Goal: Information Seeking & Learning: Learn about a topic

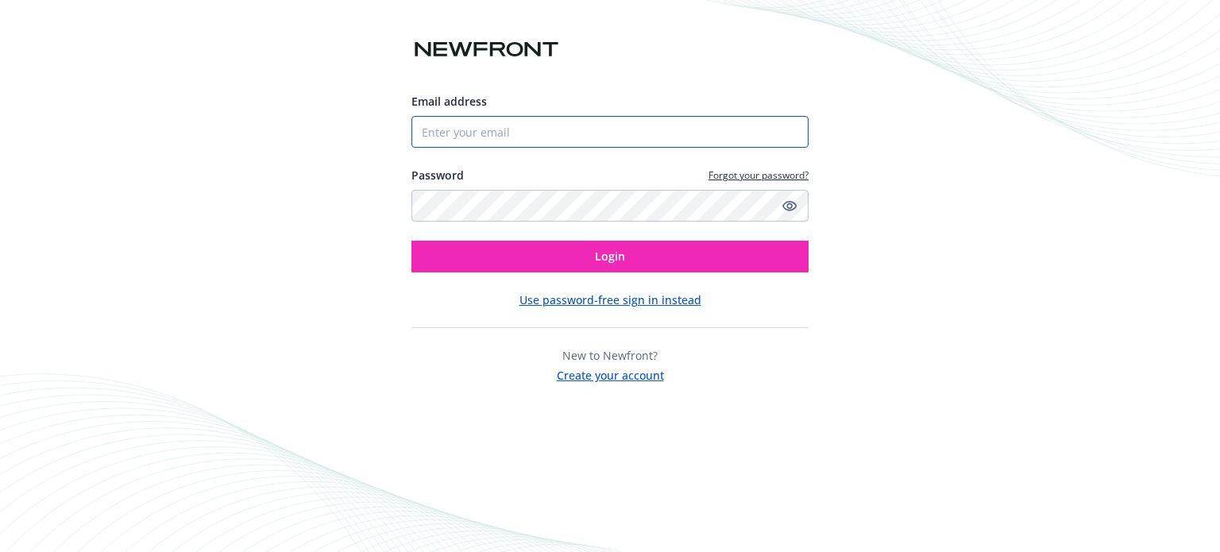
click at [553, 126] on input "Email address" at bounding box center [609, 132] width 397 height 32
type input "[EMAIL_ADDRESS][PERSON_NAME][DOMAIN_NAME]"
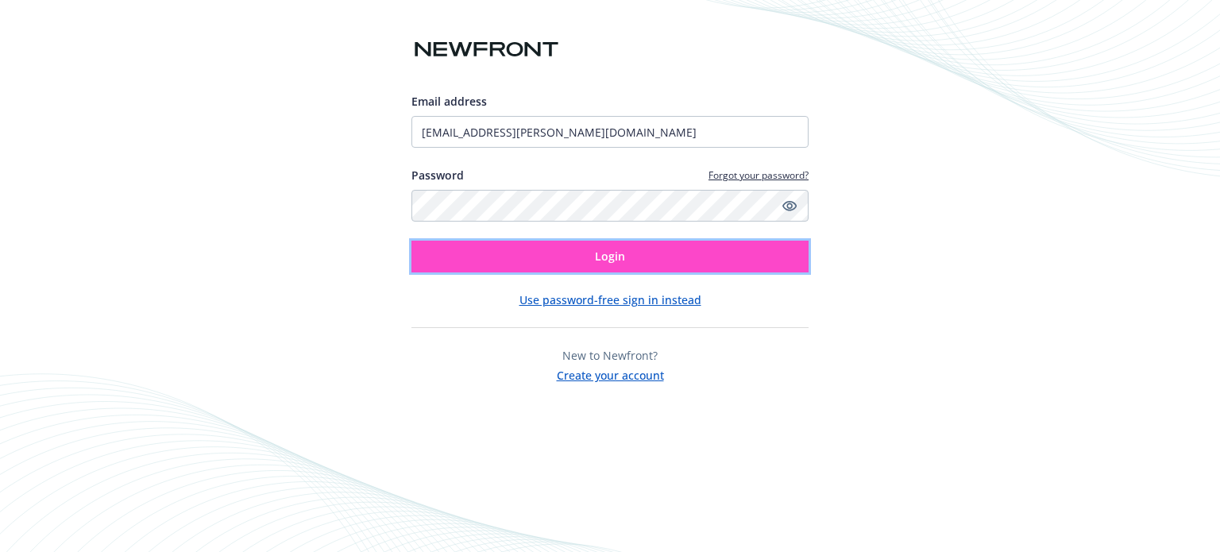
click at [615, 260] on span "Login" at bounding box center [610, 256] width 30 height 15
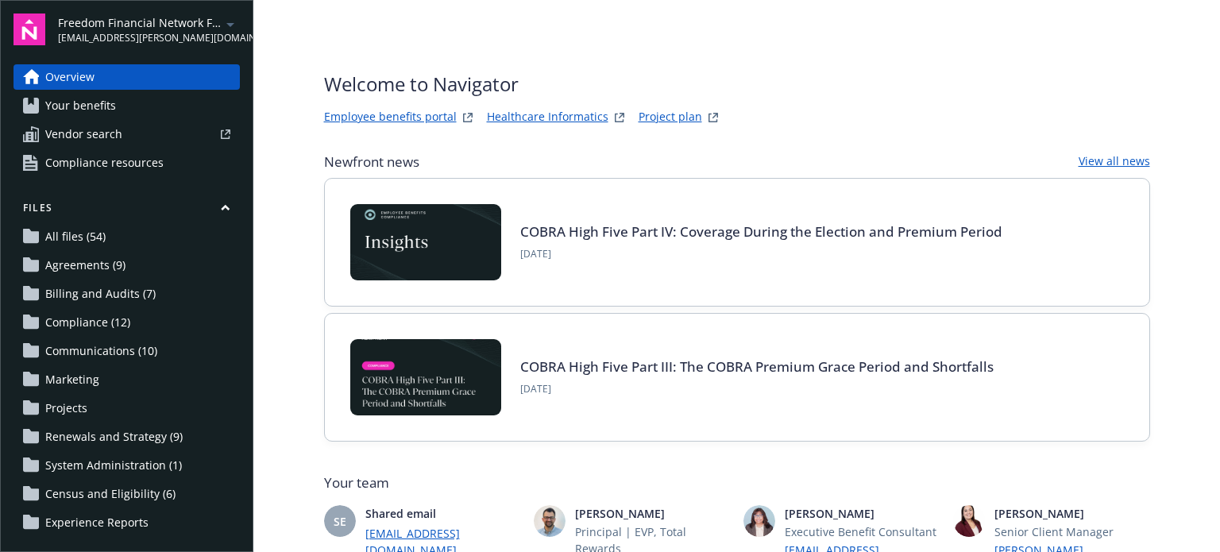
click at [403, 122] on link "Employee benefits portal" at bounding box center [390, 117] width 133 height 19
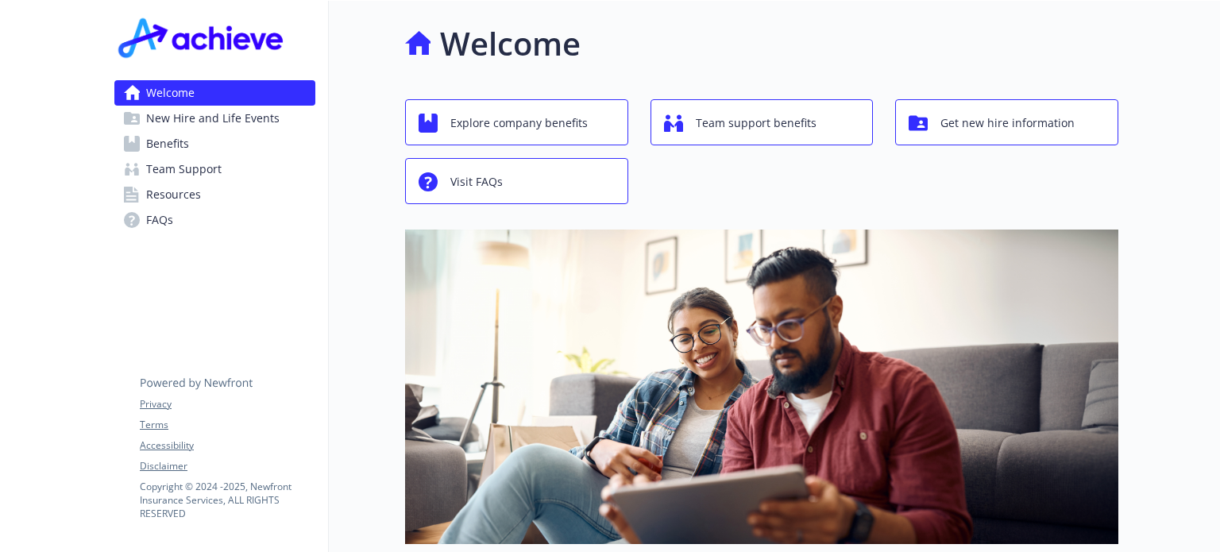
click at [163, 138] on span "Benefits" at bounding box center [167, 143] width 43 height 25
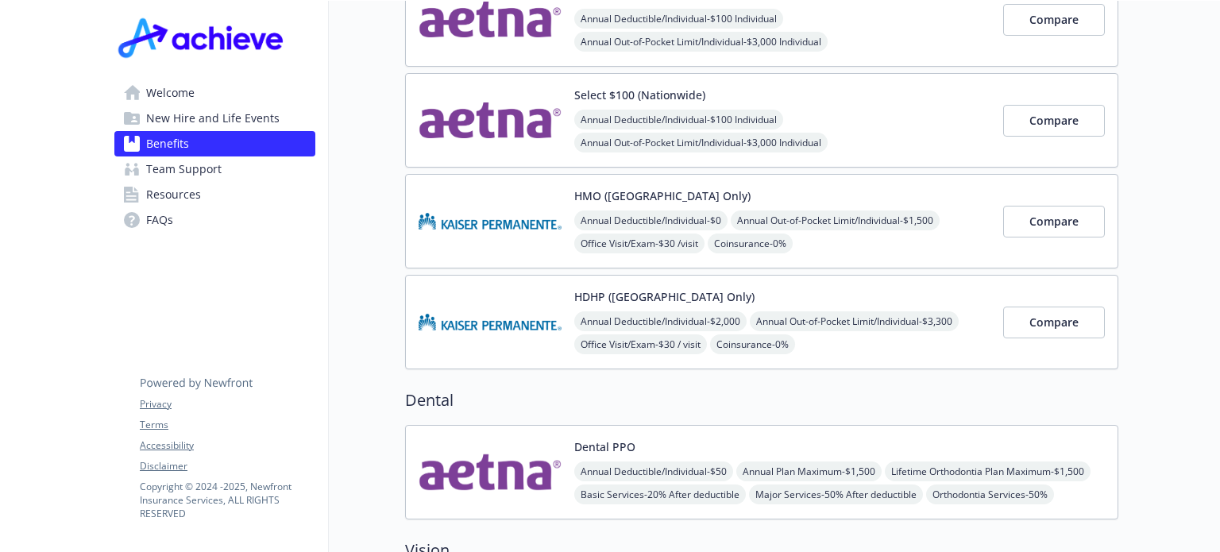
scroll to position [579, 0]
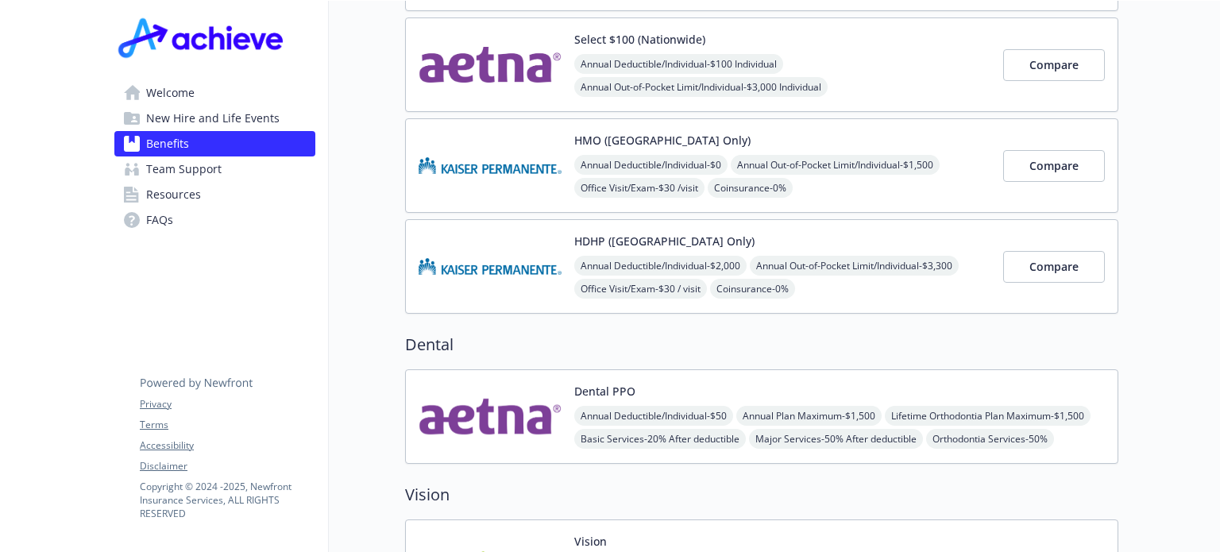
click at [545, 154] on img at bounding box center [489, 165] width 143 height 67
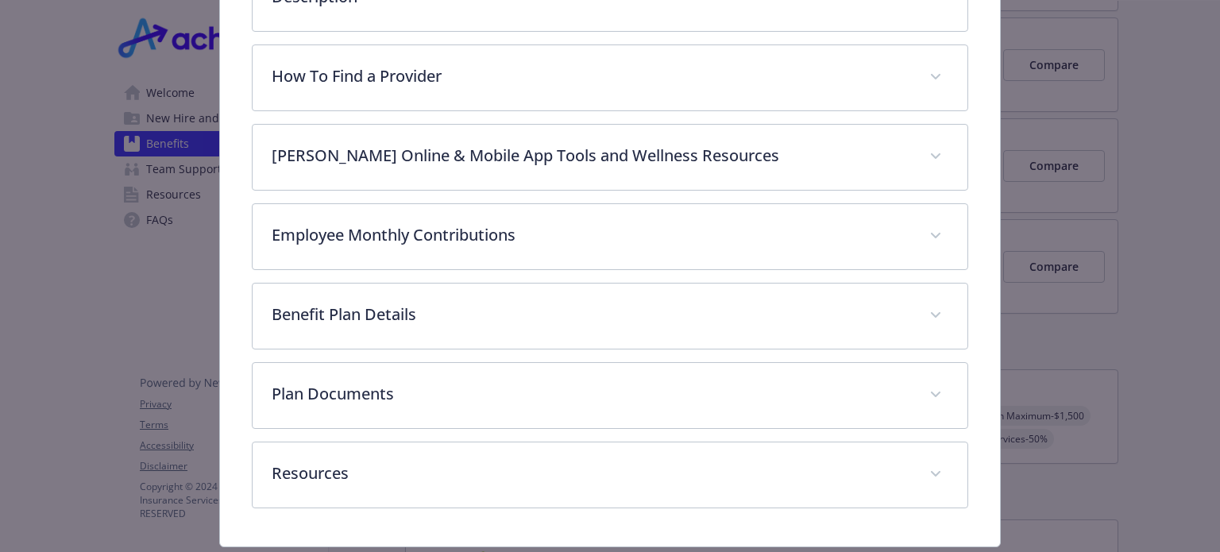
scroll to position [579, 0]
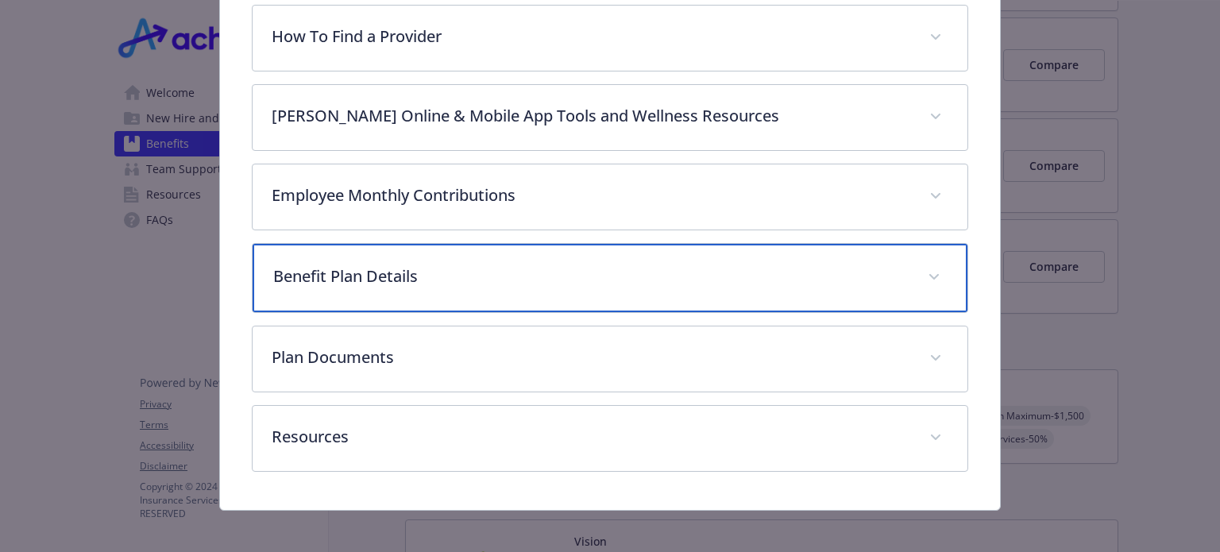
click at [928, 274] on icon "details for plan Medical - HMO (Northern CA Only) - Medical HMO" at bounding box center [933, 277] width 10 height 6
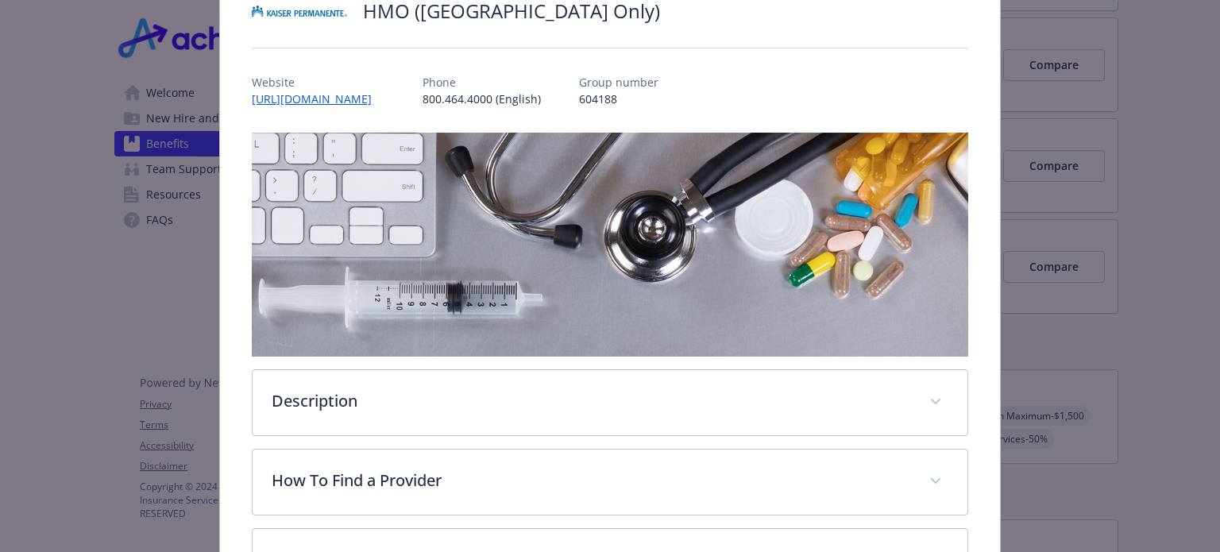
scroll to position [0, 0]
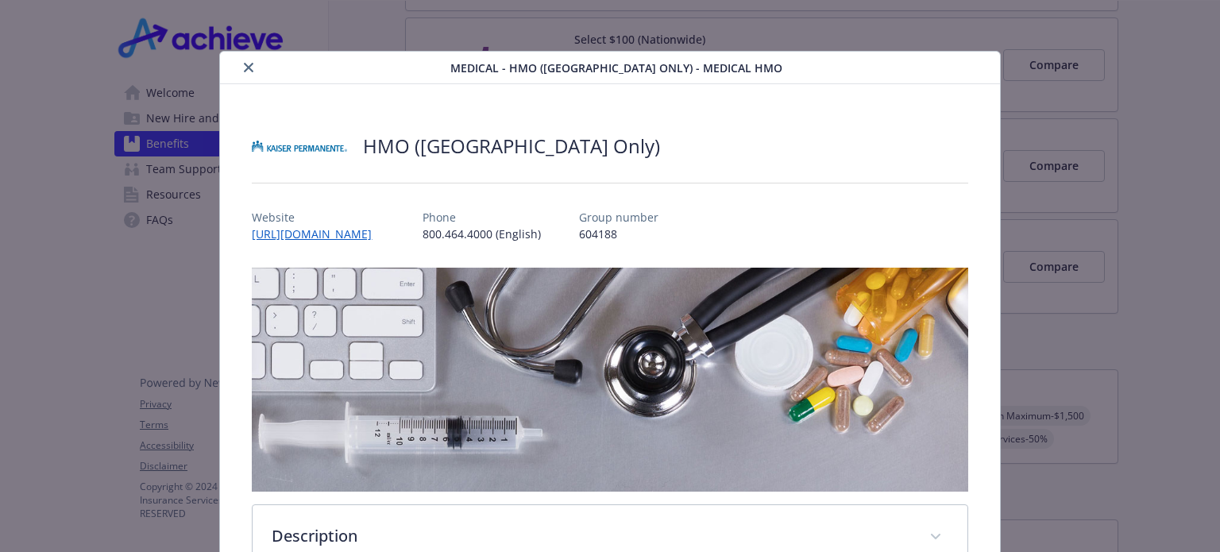
click at [241, 63] on button "close" at bounding box center [248, 67] width 19 height 19
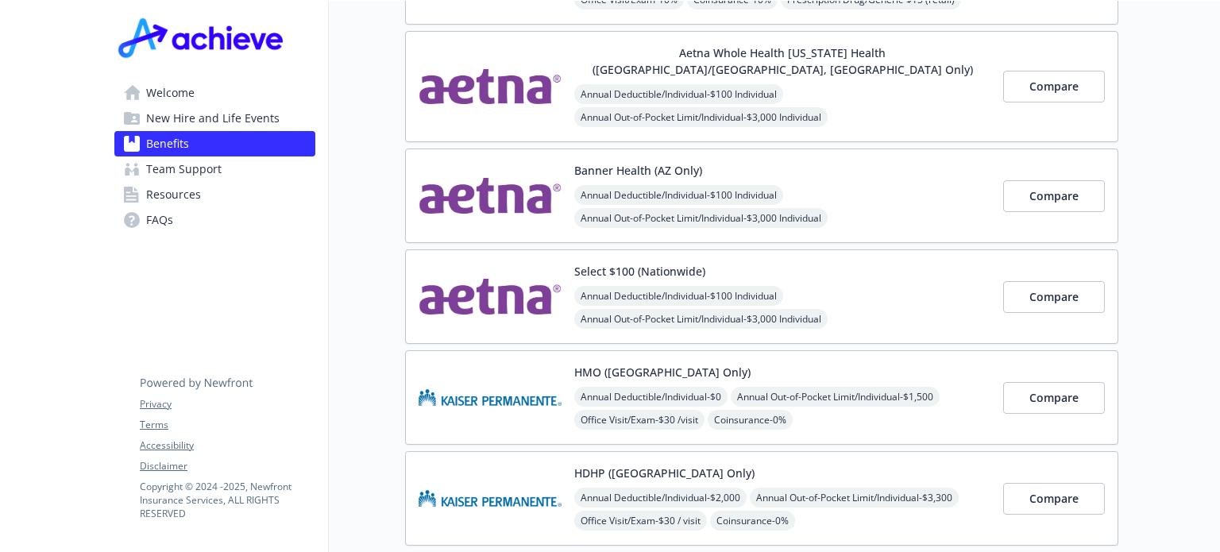
scroll to position [352, 0]
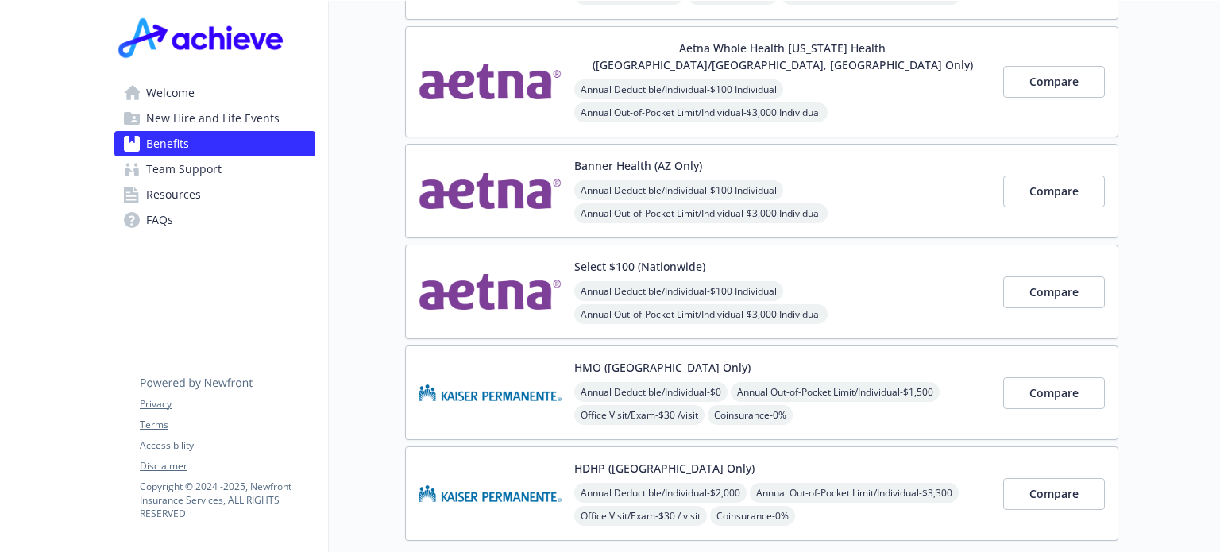
click at [639, 157] on button "Banner Health (AZ Only)" at bounding box center [638, 165] width 128 height 17
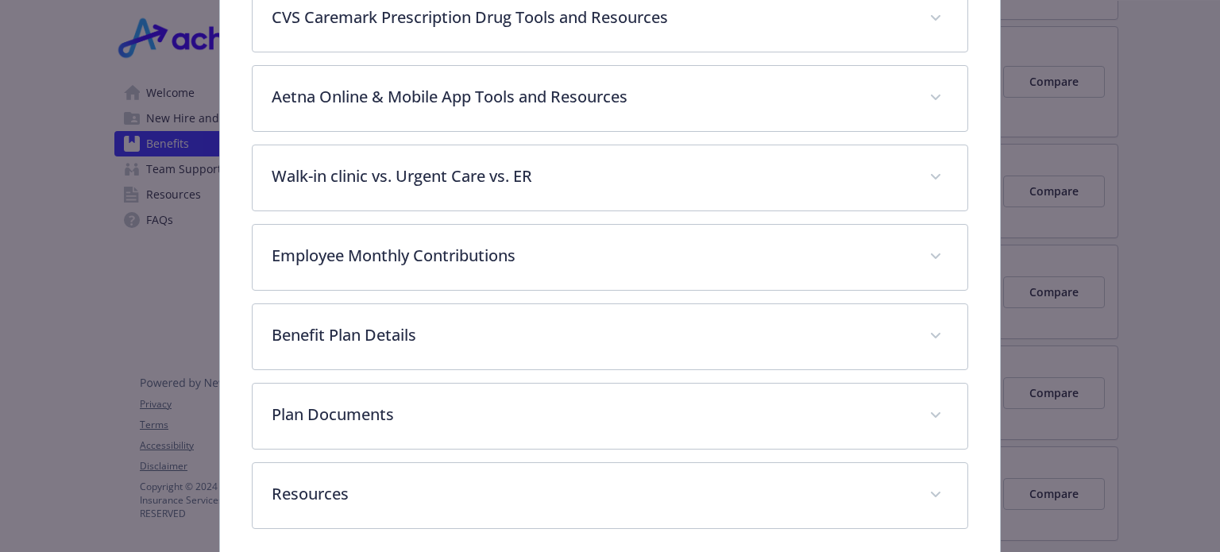
scroll to position [737, 0]
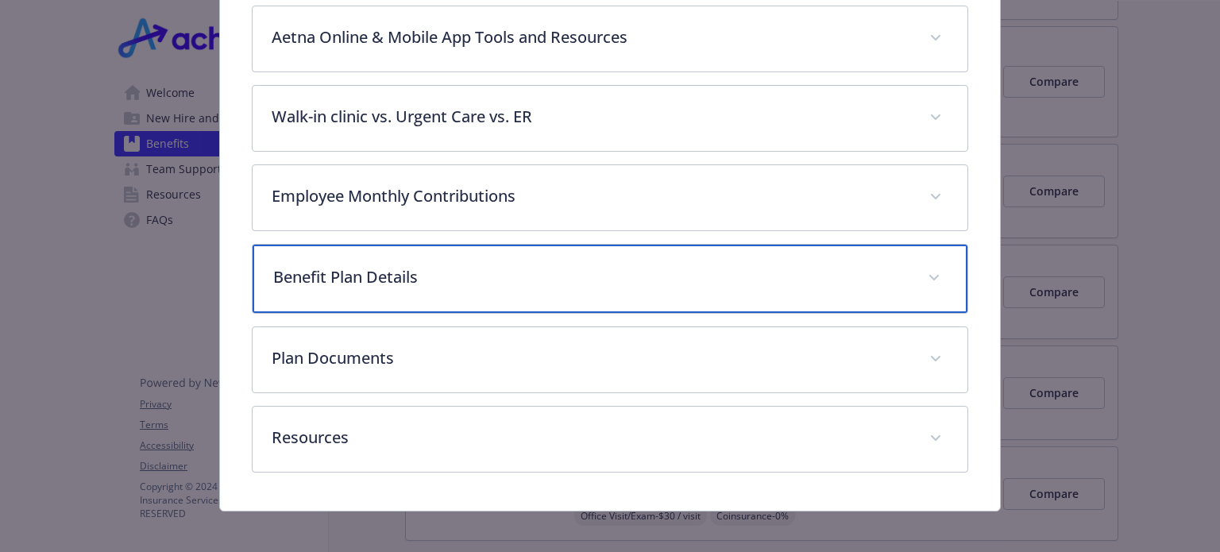
click at [921, 269] on span "details for plan Medical - Banner Health (AZ Only) - Medical EPO" at bounding box center [933, 277] width 25 height 25
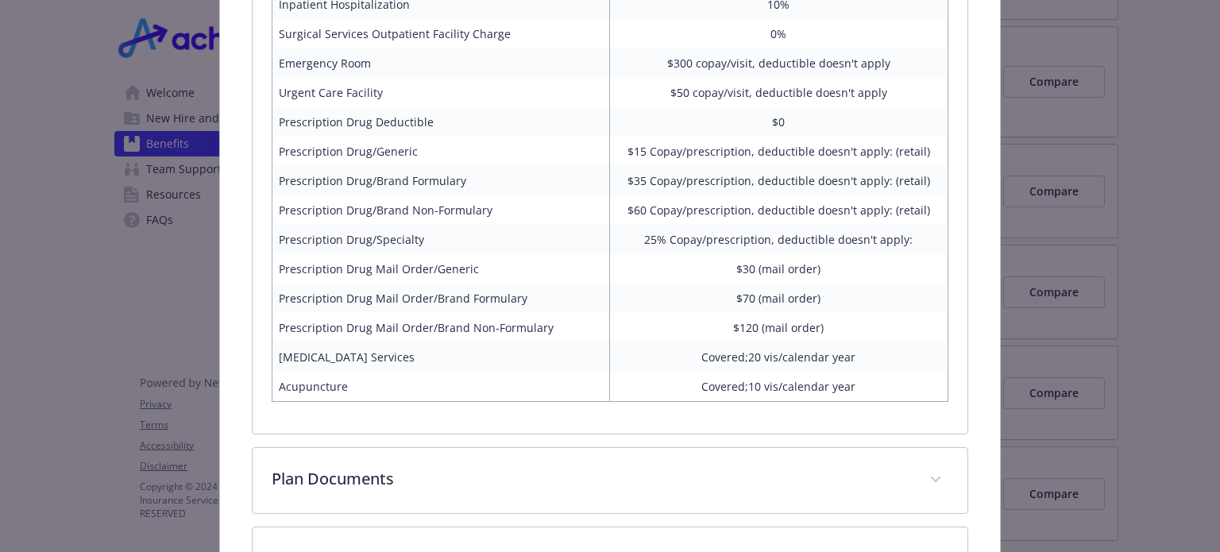
scroll to position [1491, 0]
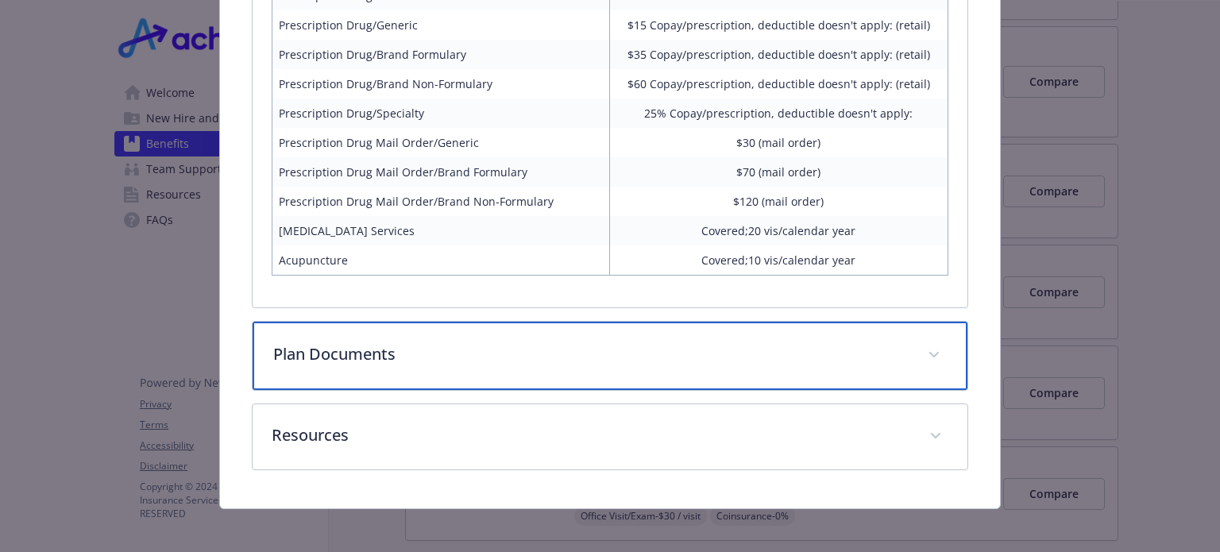
click at [921, 349] on span "details for plan Medical - Banner Health (AZ Only) - Medical EPO" at bounding box center [933, 354] width 25 height 25
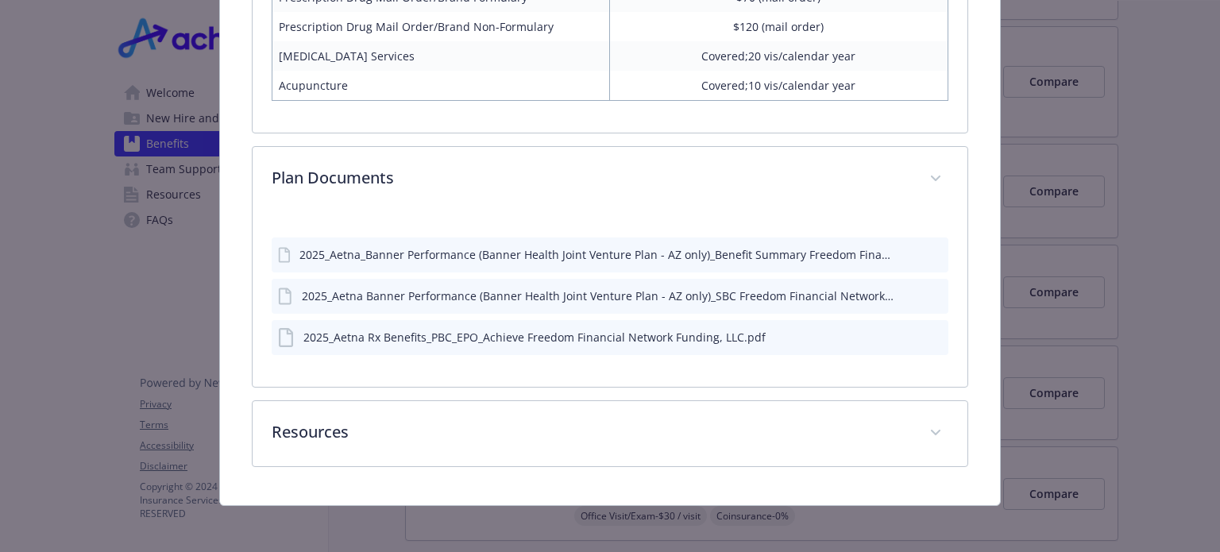
scroll to position [1663, 0]
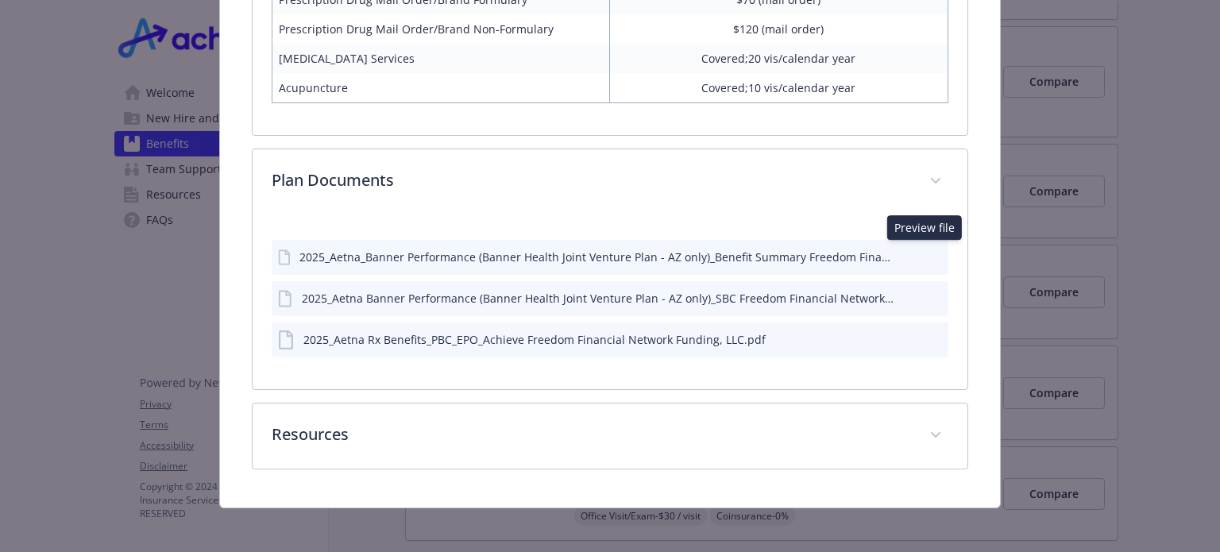
click at [926, 255] on icon "preview file" at bounding box center [933, 255] width 14 height 11
click at [927, 335] on icon "preview file" at bounding box center [933, 338] width 14 height 11
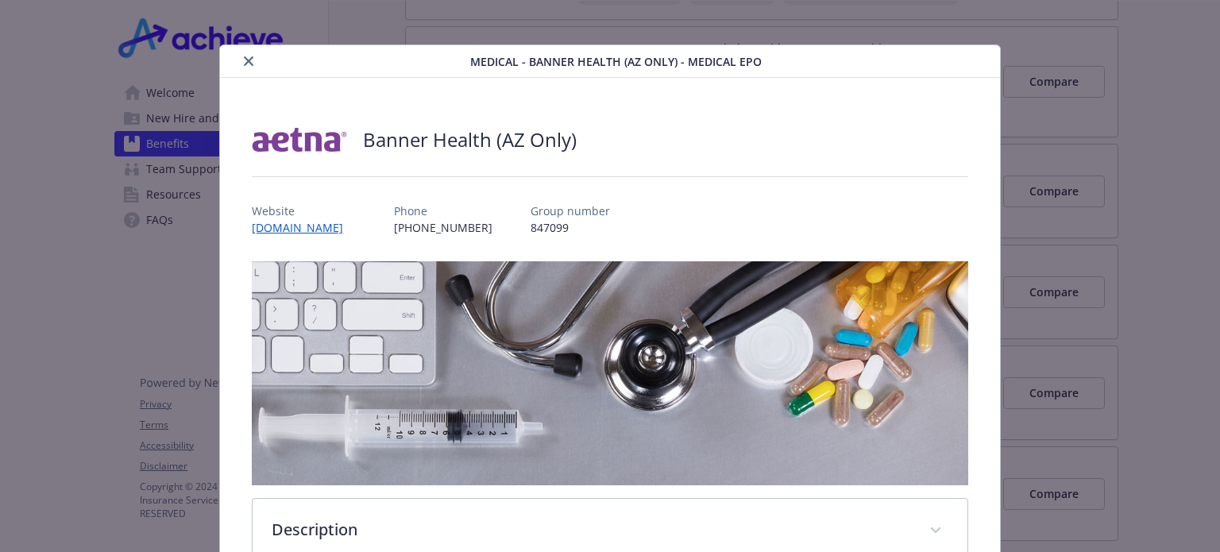
scroll to position [3, 0]
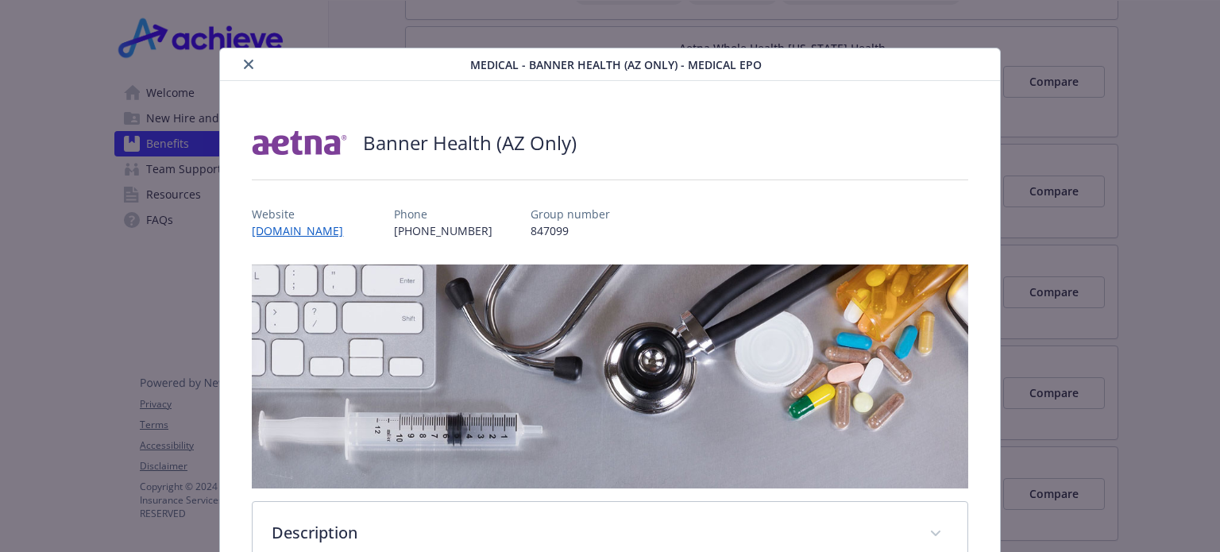
click at [241, 63] on button "close" at bounding box center [248, 64] width 19 height 19
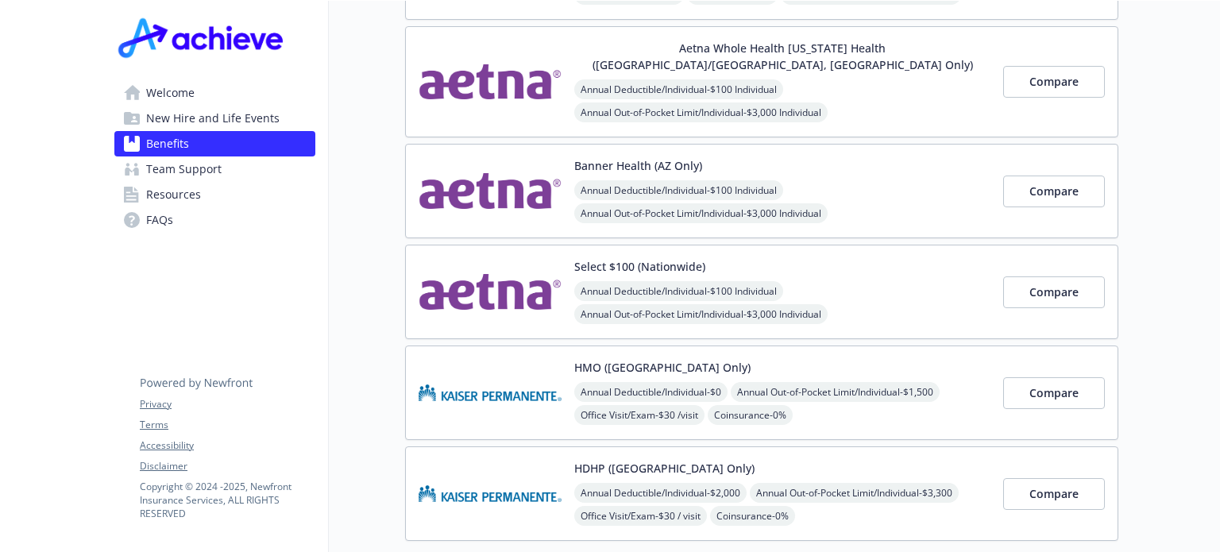
click at [690, 258] on button "Select $100 (Nationwide)" at bounding box center [639, 266] width 131 height 17
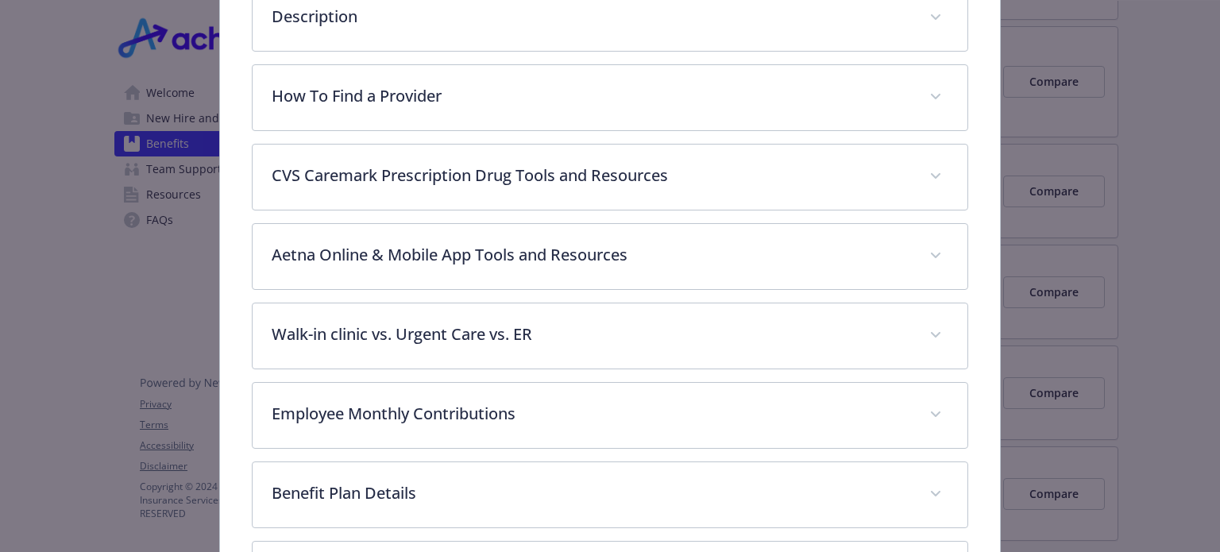
scroll to position [737, 0]
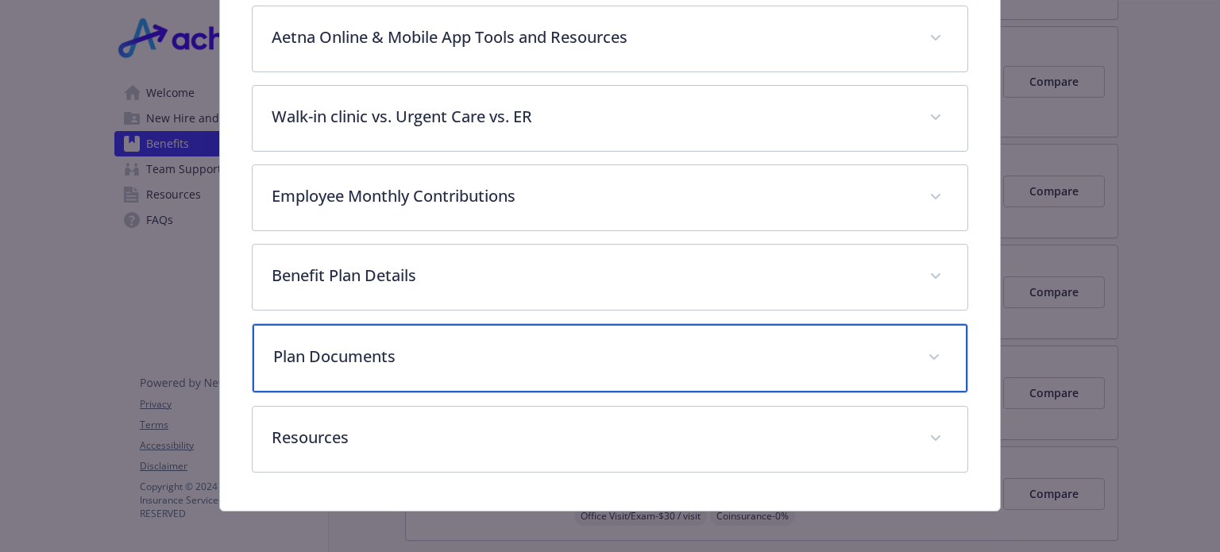
click at [929, 354] on icon "details for plan Medical - Select $100 (Nationwide) - Medical EPO" at bounding box center [934, 357] width 10 height 6
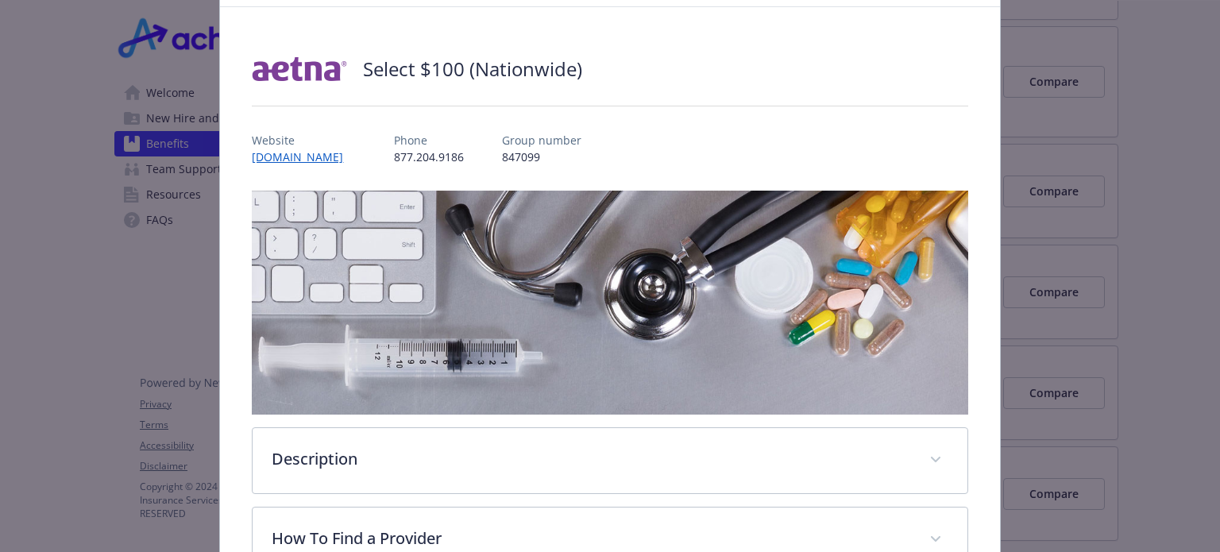
scroll to position [0, 0]
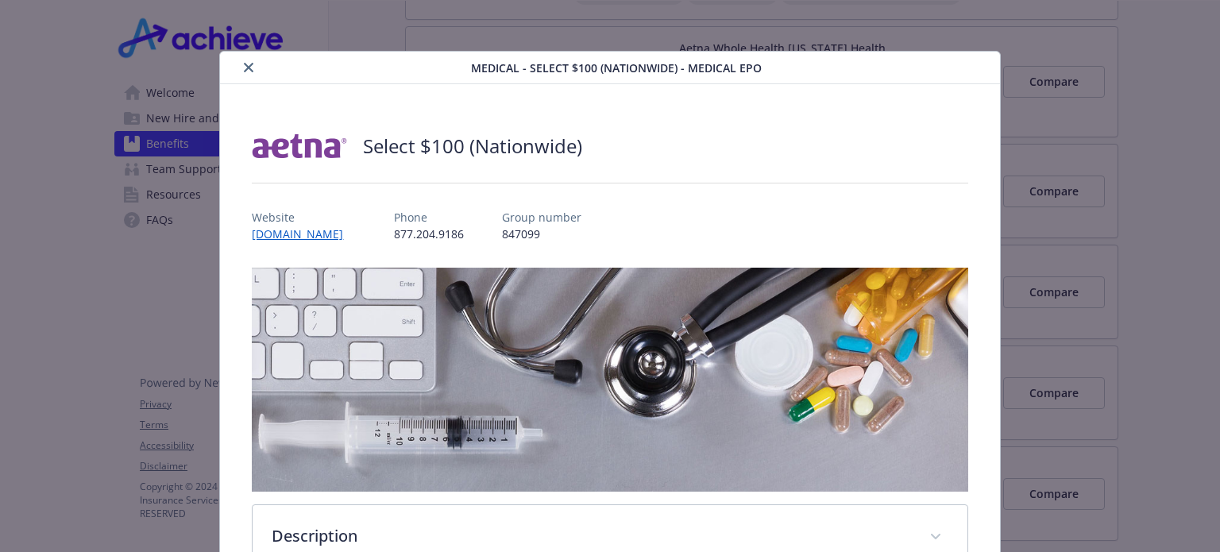
click at [245, 63] on icon "close" at bounding box center [249, 68] width 10 height 10
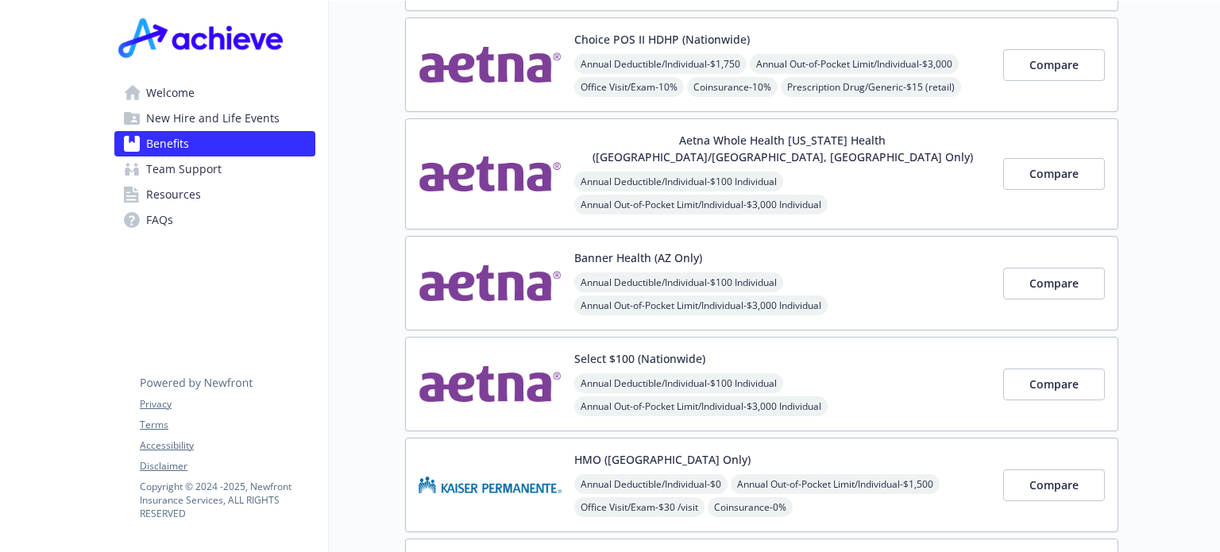
scroll to position [245, 0]
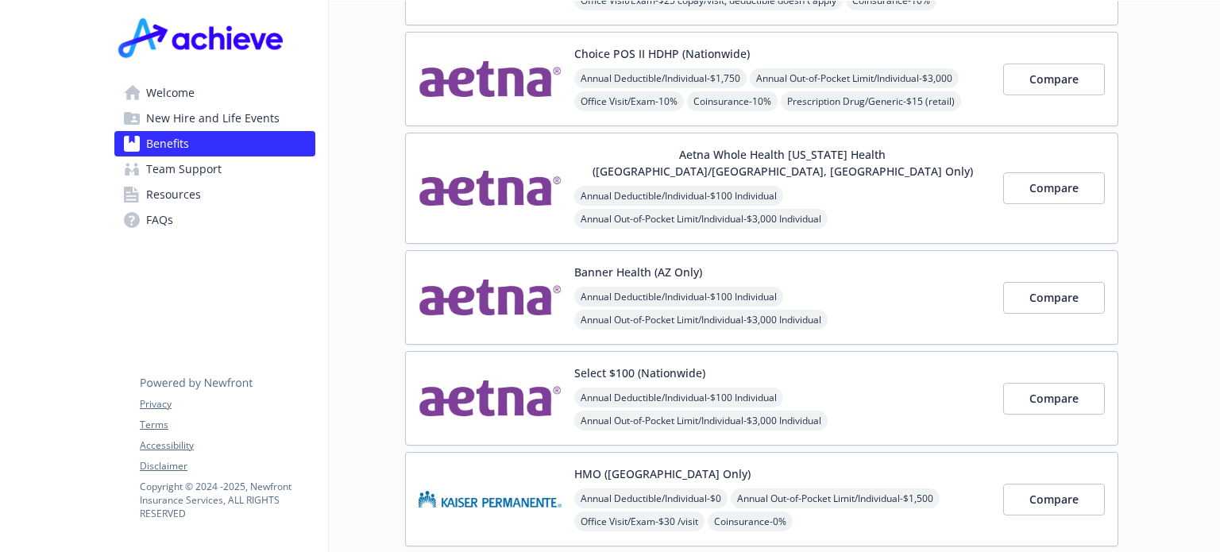
click at [699, 157] on button "Aetna Whole Health Texas Health (Dallas/Fort Worth, TX Only)" at bounding box center [782, 162] width 416 height 33
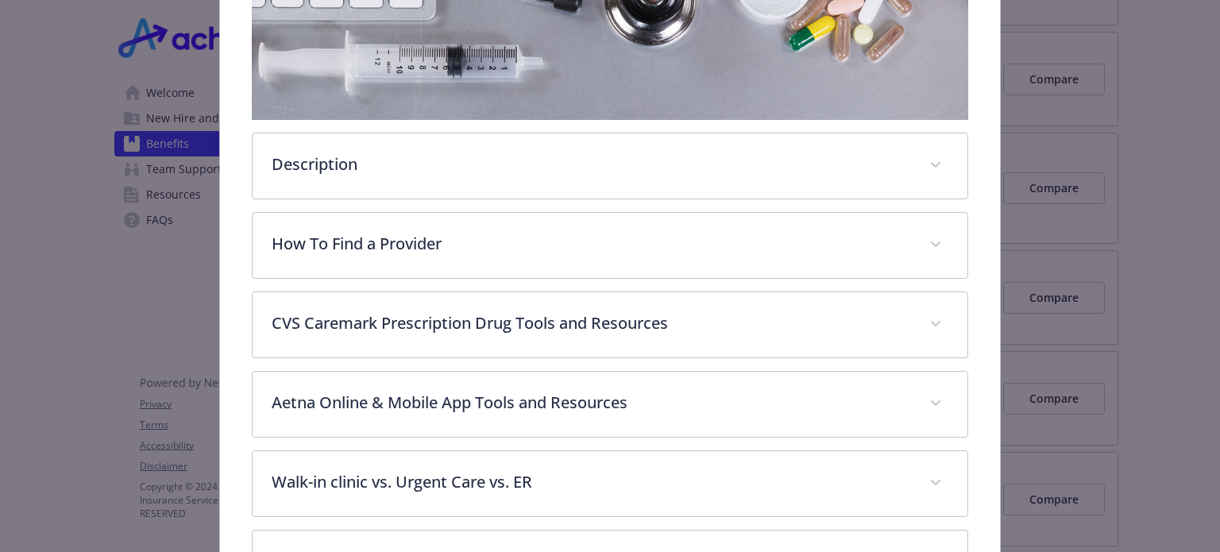
scroll to position [752, 0]
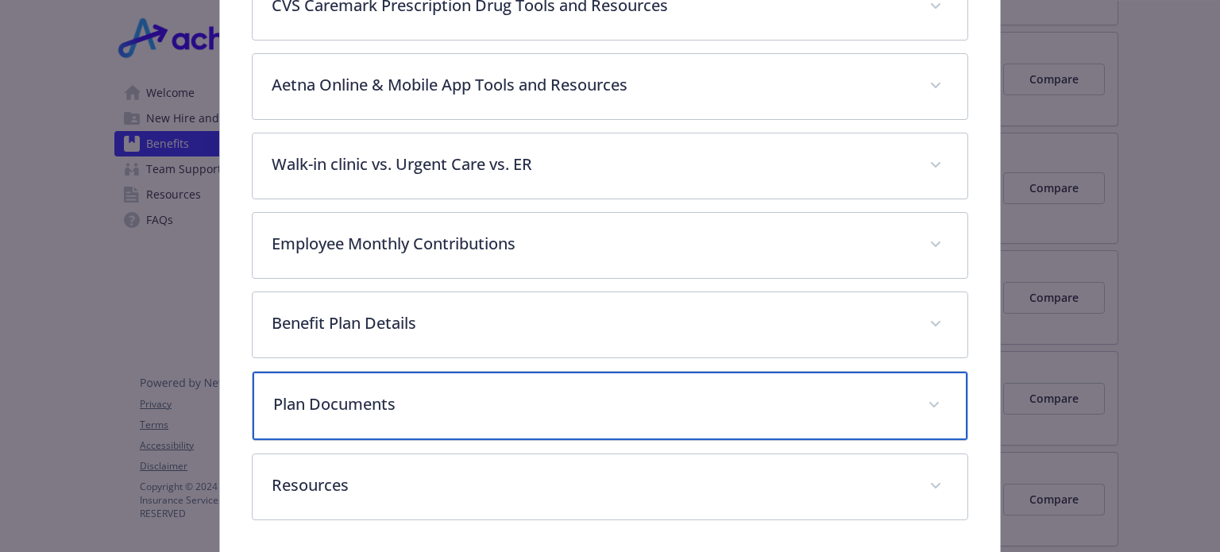
click at [929, 392] on span "details for plan Medical - Aetna Whole Health Texas Health (Dallas/Fort Worth, …" at bounding box center [933, 404] width 25 height 25
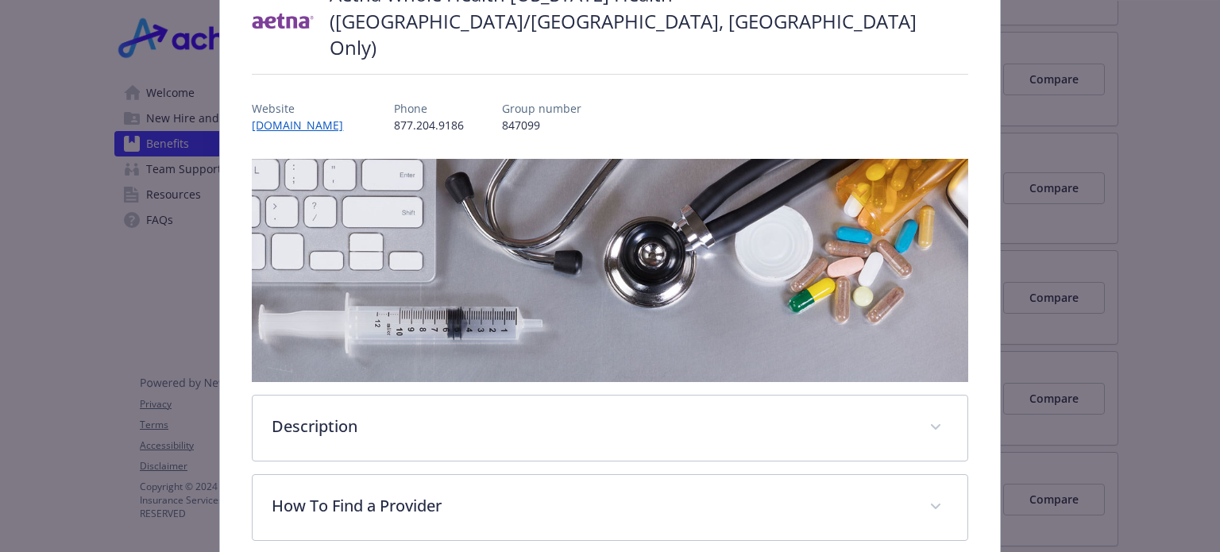
scroll to position [0, 0]
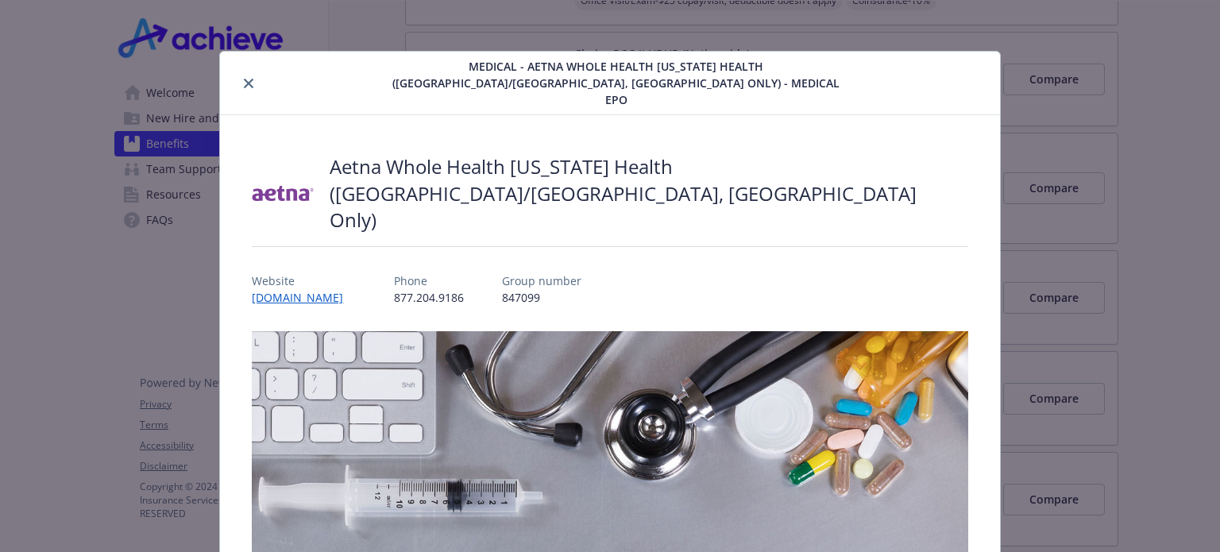
click at [247, 79] on icon "close" at bounding box center [249, 84] width 10 height 10
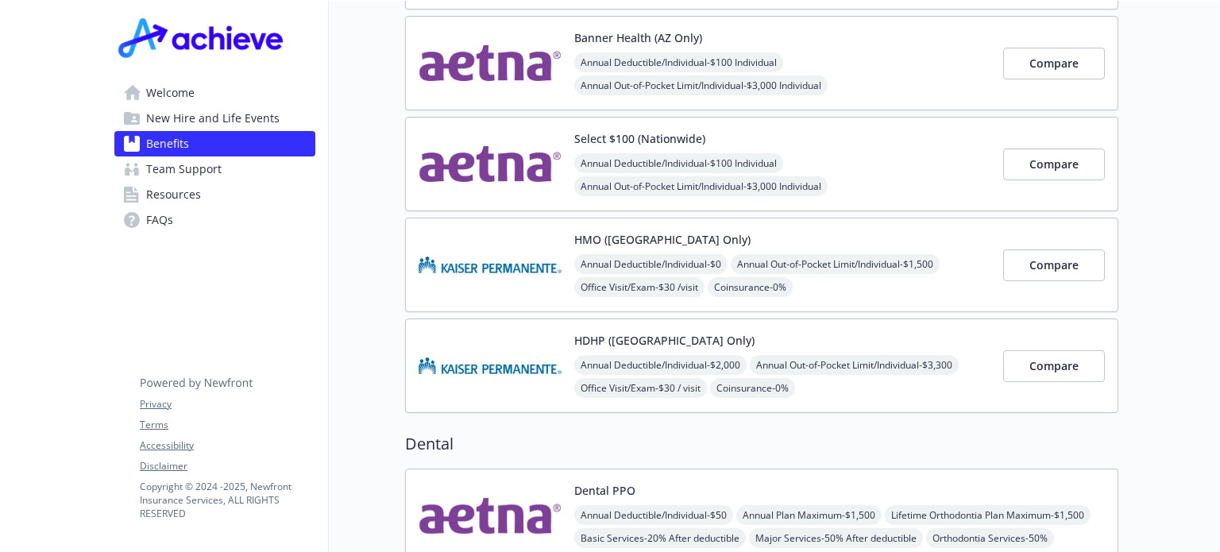
scroll to position [484, 0]
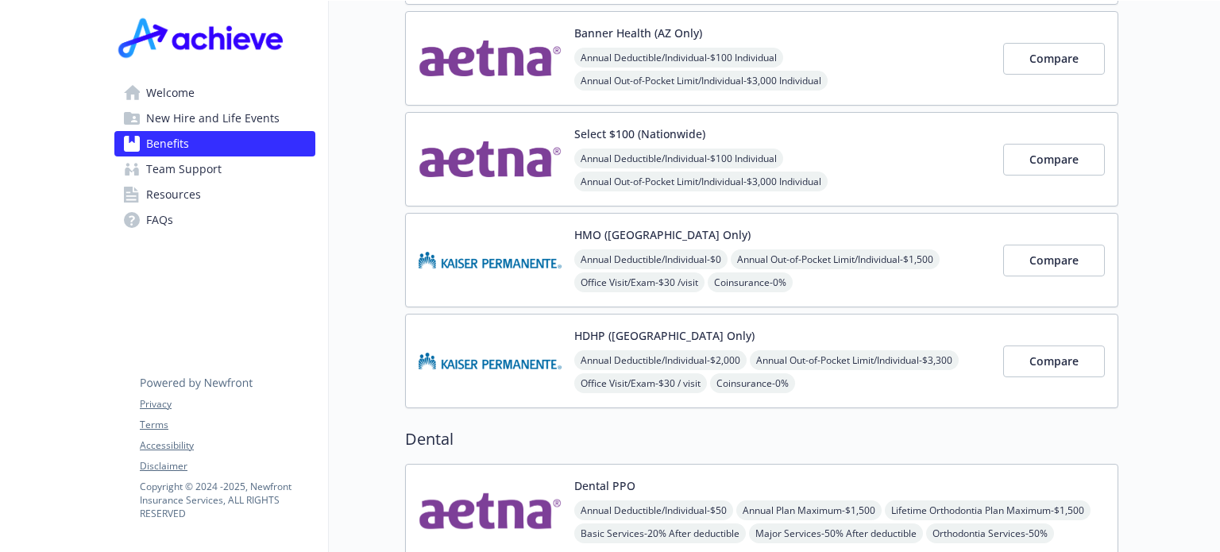
click at [512, 239] on img at bounding box center [489, 259] width 143 height 67
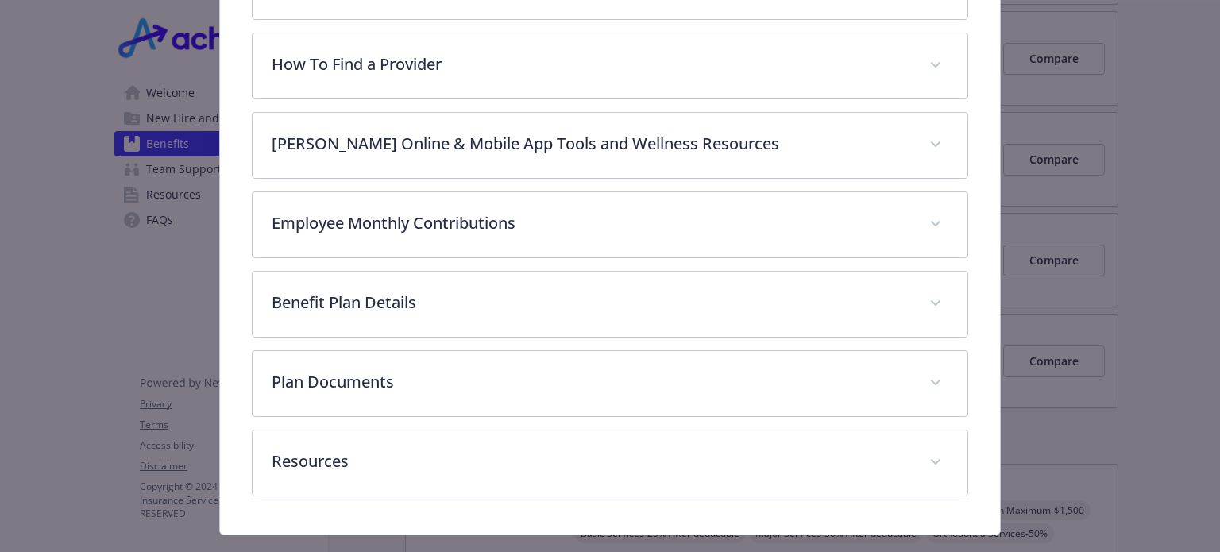
scroll to position [579, 0]
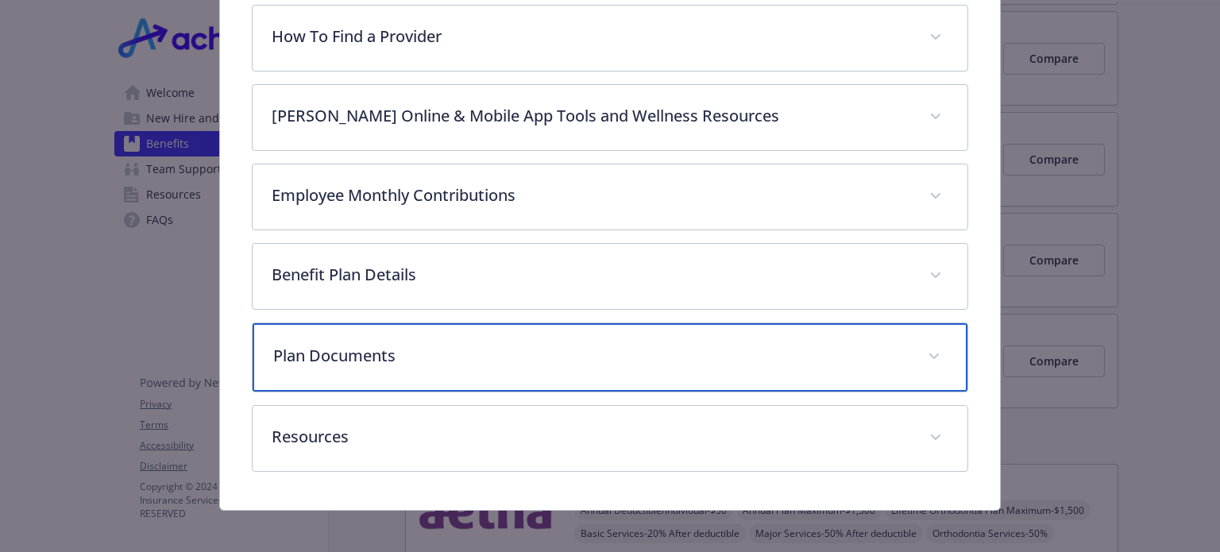
click at [931, 354] on span "details for plan Medical - HMO (Northern CA Only) - Medical HMO" at bounding box center [933, 356] width 25 height 25
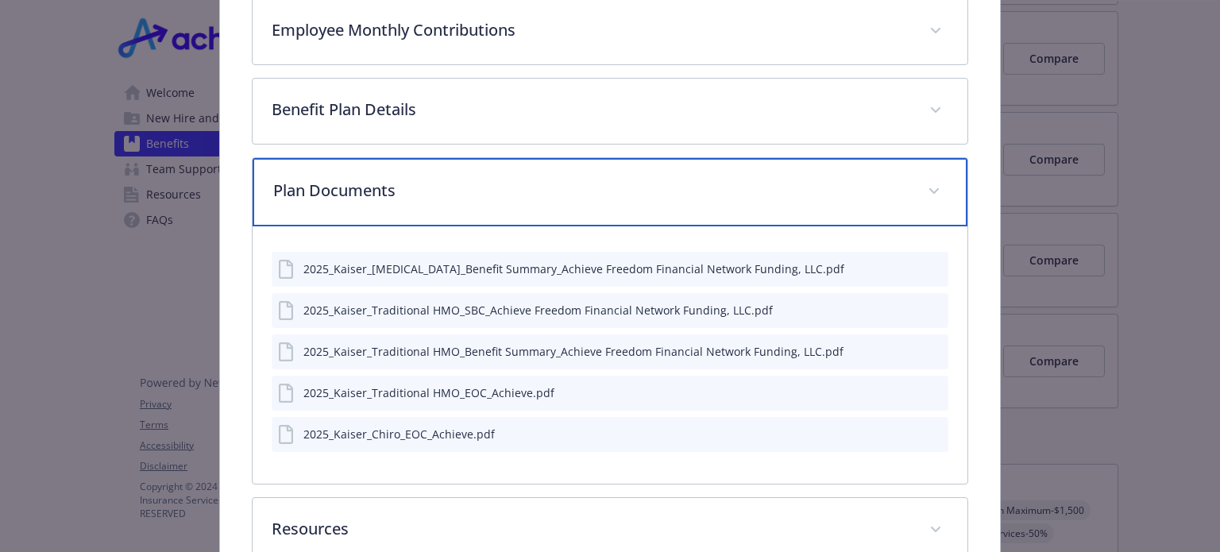
scroll to position [769, 0]
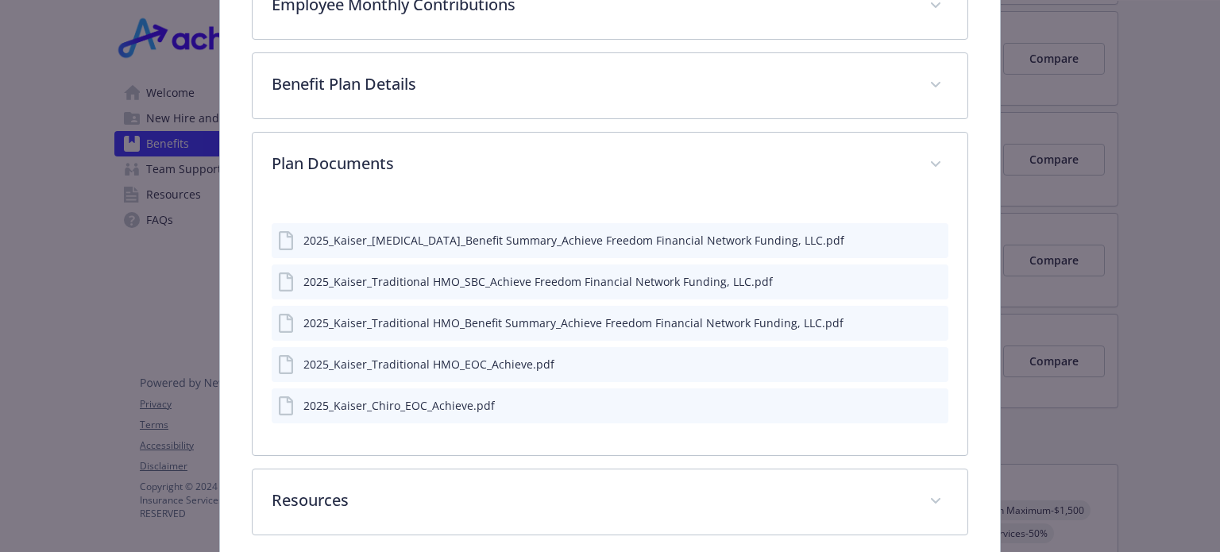
click at [926, 275] on icon "preview file" at bounding box center [933, 280] width 14 height 11
